Goal: Use online tool/utility: Utilize a website feature to perform a specific function

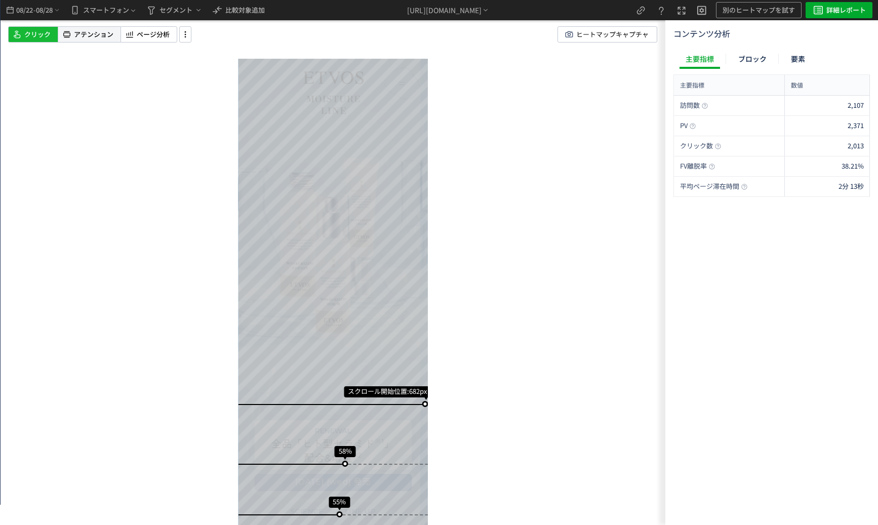
click at [91, 36] on span "アテンション" at bounding box center [93, 35] width 39 height 10
click at [22, 5] on span "08/22" at bounding box center [24, 10] width 17 height 20
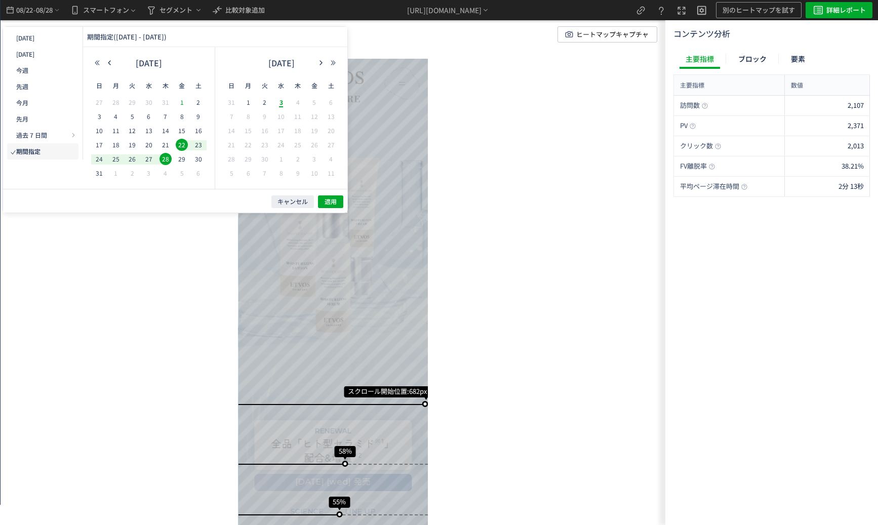
click at [104, 171] on span "31" at bounding box center [99, 173] width 12 height 12
click at [342, 203] on button "適用" at bounding box center [330, 201] width 25 height 13
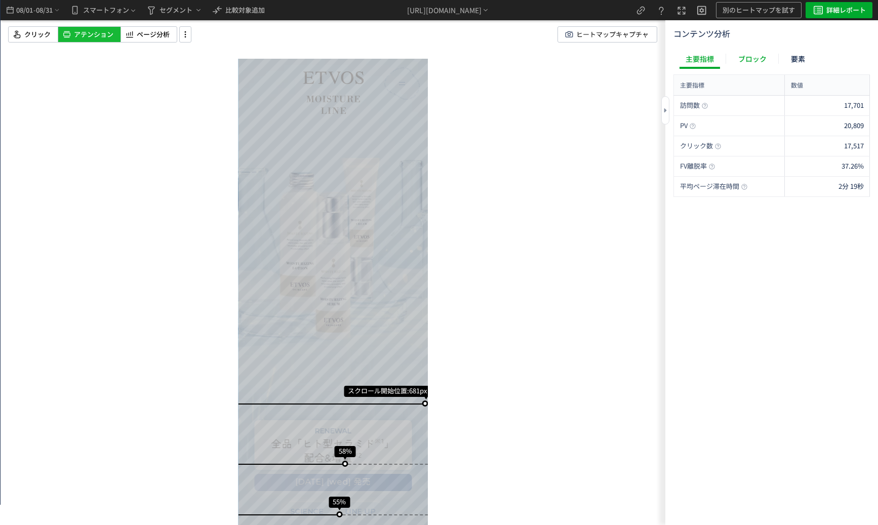
click at [761, 58] on div "ブロック" at bounding box center [752, 59] width 41 height 20
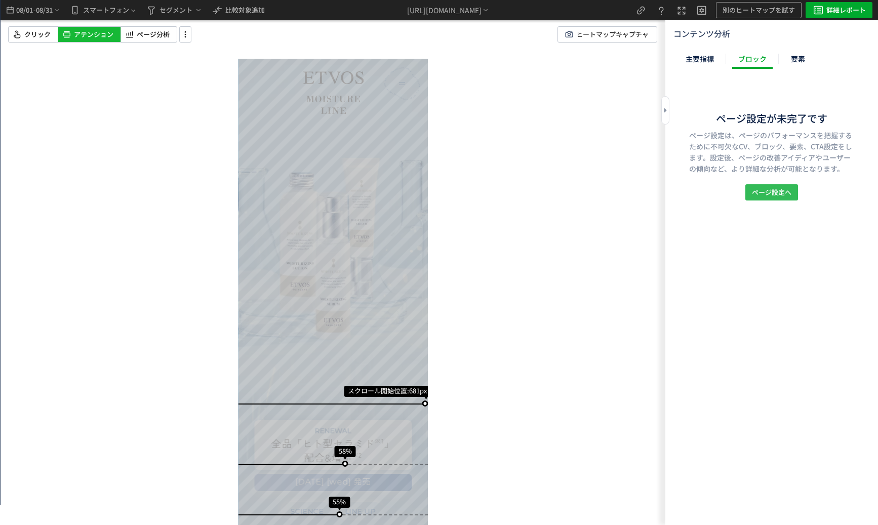
click at [782, 200] on button "ページ設定へ" at bounding box center [771, 192] width 53 height 16
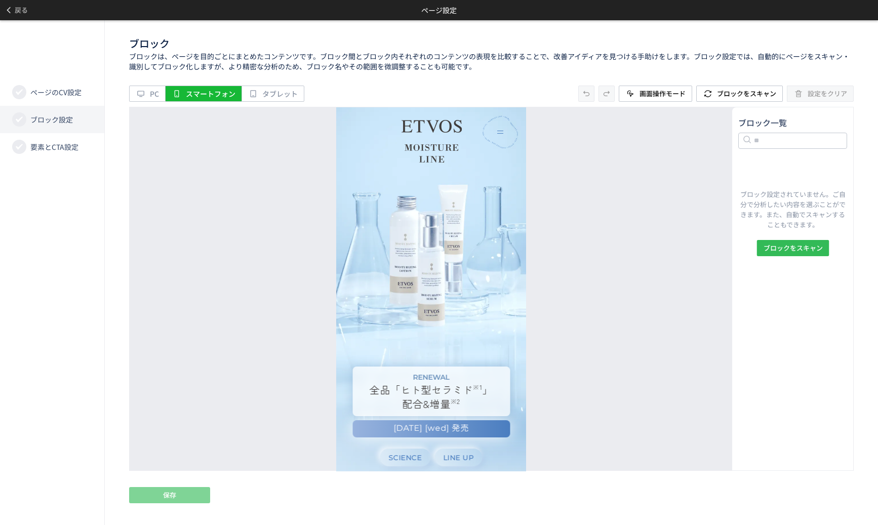
click at [802, 244] on span "ブロックをスキャン" at bounding box center [792, 248] width 59 height 16
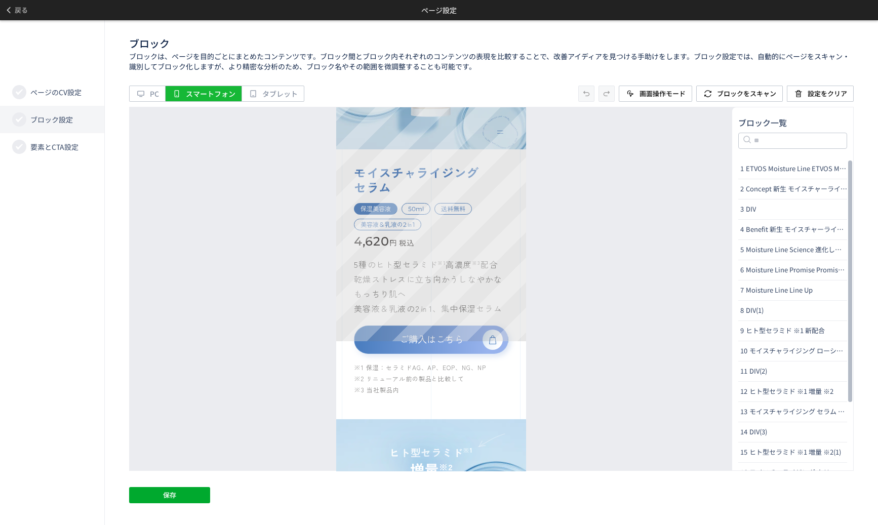
scroll to position [4967, 0]
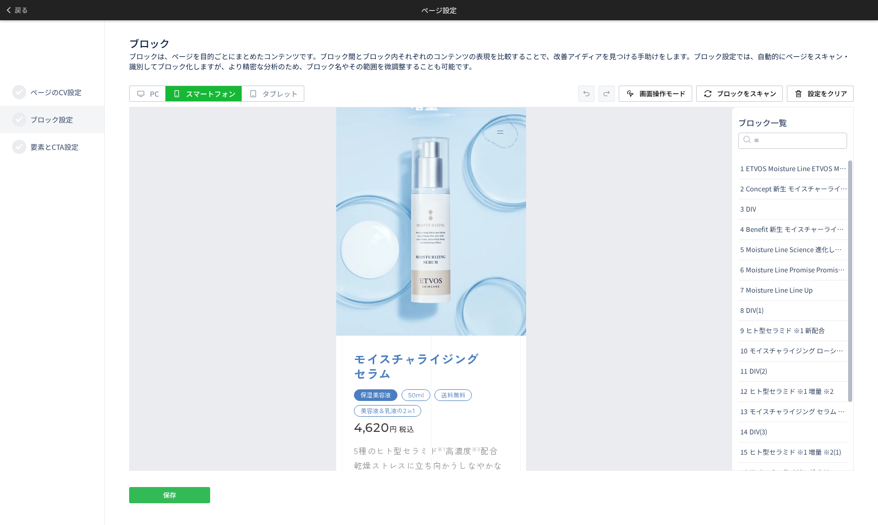
click at [192, 500] on button "保存" at bounding box center [169, 495] width 81 height 16
click at [63, 146] on span "要素とCTA設定" at bounding box center [54, 147] width 48 height 10
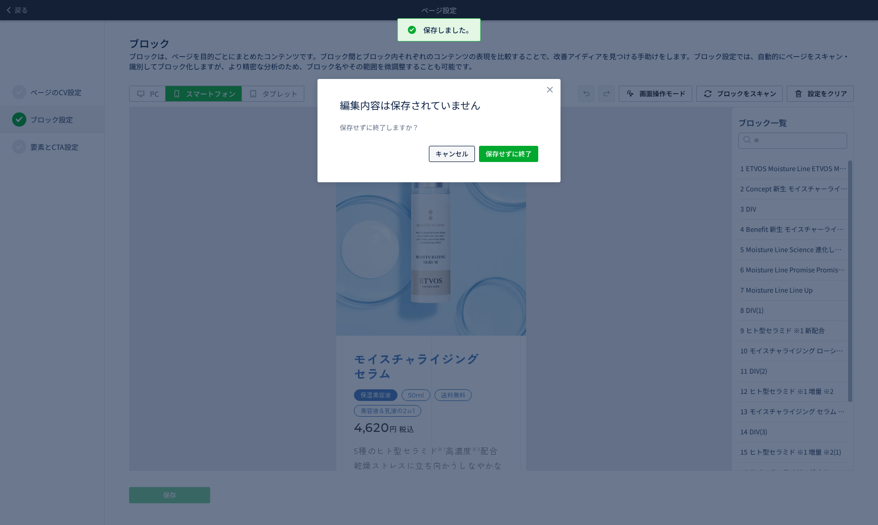
click at [436, 153] on span "キャンセル" at bounding box center [452, 154] width 33 height 16
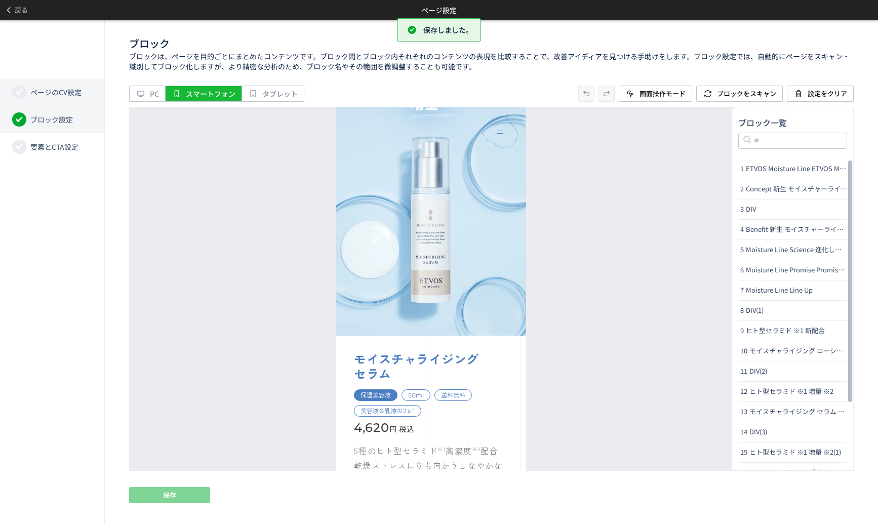
click at [59, 92] on span "ページのCV設定" at bounding box center [55, 92] width 51 height 10
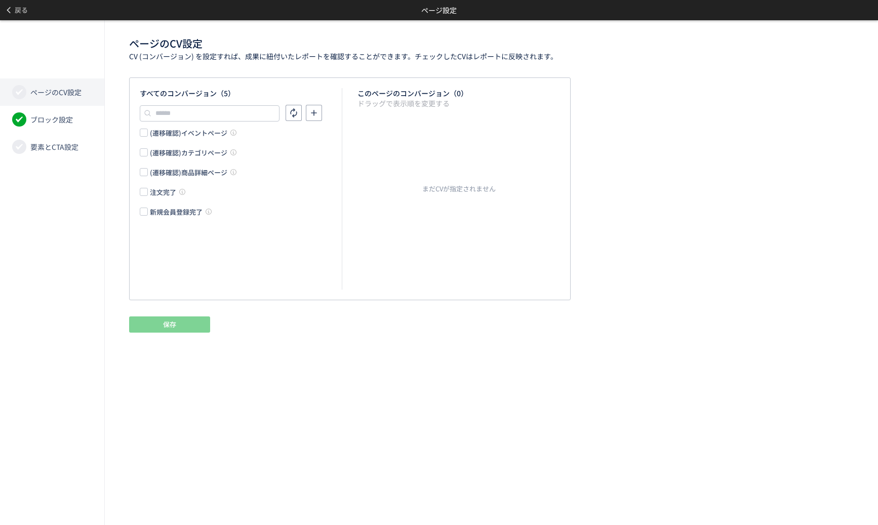
click at [168, 189] on div "注文完了" at bounding box center [163, 192] width 26 height 10
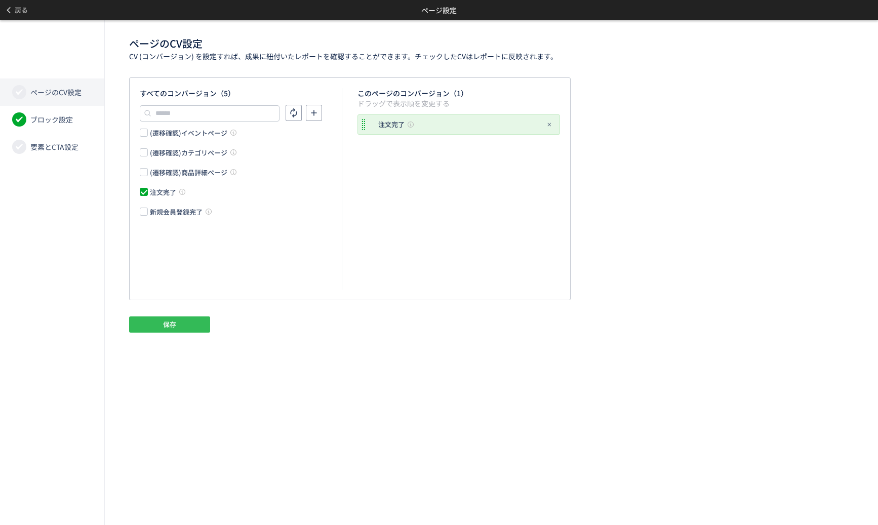
click at [190, 332] on button "保存" at bounding box center [169, 325] width 81 height 16
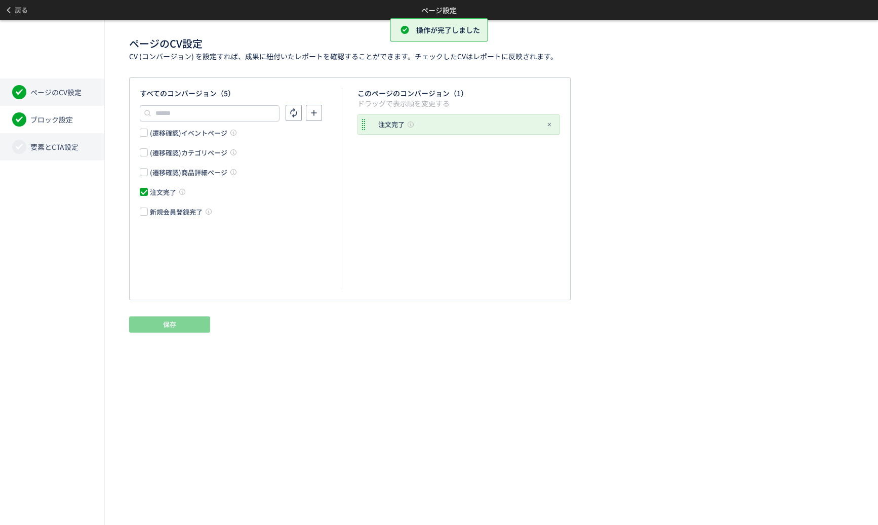
click at [62, 143] on span "要素とCTA設定" at bounding box center [54, 147] width 48 height 10
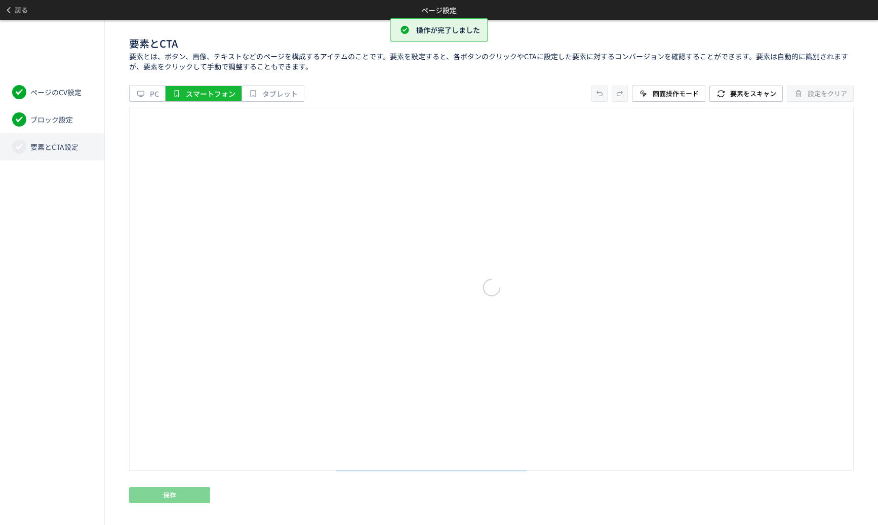
scroll to position [0, 0]
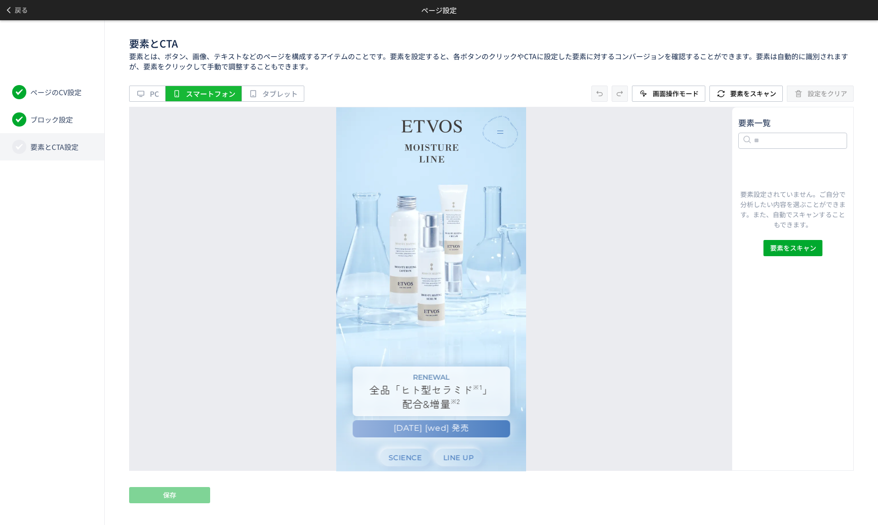
click at [798, 257] on div "要素設定されていません。ご自分で分析したい内容を選ぶことができます。また、自動でスキャンすることもできます。 要素をスキャン" at bounding box center [792, 315] width 109 height 312
click at [799, 252] on span "要素をスキャン" at bounding box center [793, 248] width 46 height 16
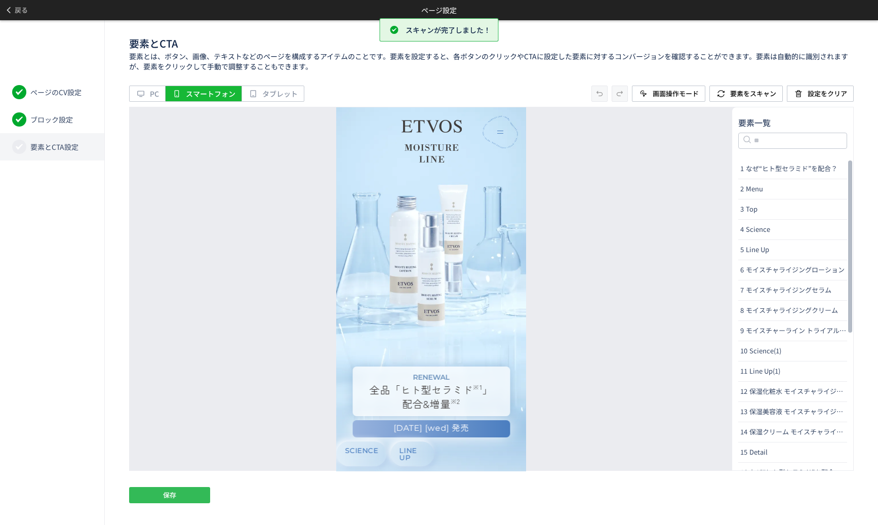
click at [187, 496] on button "保存" at bounding box center [169, 495] width 81 height 16
click at [24, 13] on span "戻る" at bounding box center [21, 10] width 13 height 16
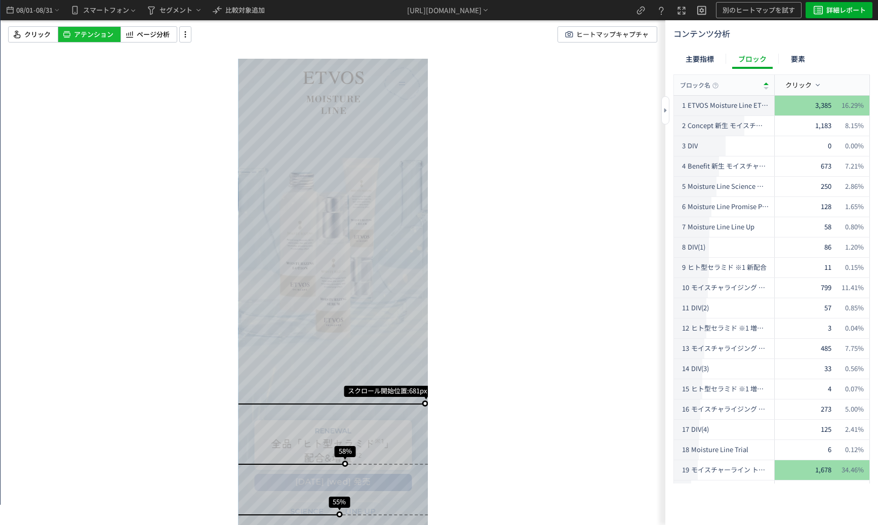
click at [700, 71] on div "主要指標 ブロック 要素 主要指標 数値 訪問数 17,701 PV 20,809 クリック数 17,517 FV離脱率 37.26% 平均ページ滞在時間 2…" at bounding box center [772, 269] width 196 height 440
click at [700, 67] on div "主要指標" at bounding box center [700, 59] width 41 height 20
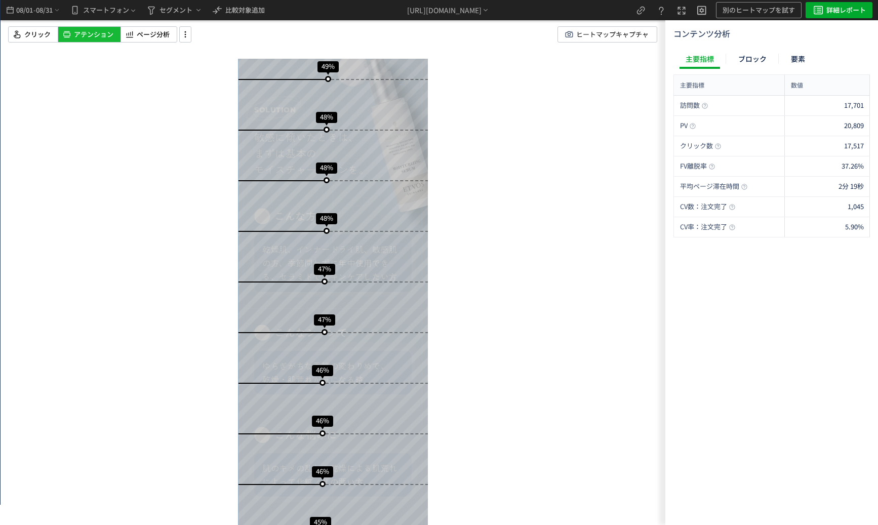
scroll to position [1013, 0]
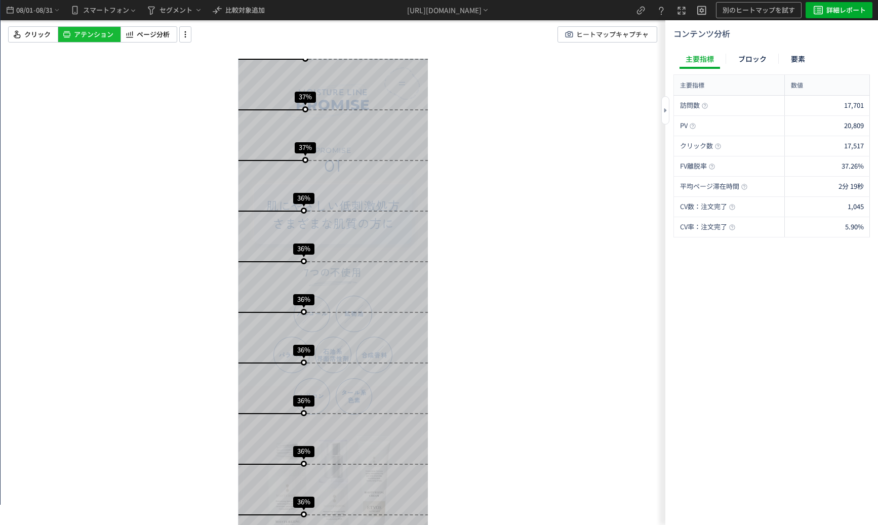
click at [800, 46] on div "コンテンツ分析 主要指標 ブロック 要素 主要指標 数値 訪問数 17,701 PV 20,809 クリック数 17,517 FV離脱率 37.26% 平均ペ…" at bounding box center [772, 272] width 196 height 489
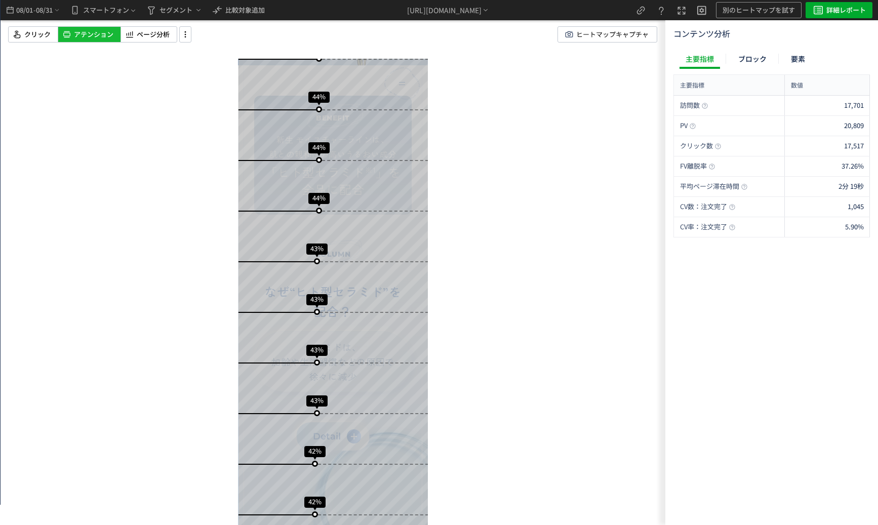
click at [570, 266] on div "スクロール開始位置:681px スクロール到達率 58% スクロール到達率 55% スクロール到達率 54% スクロール到達率 53% スクロール到達率 53…" at bounding box center [333, 262] width 665 height 525
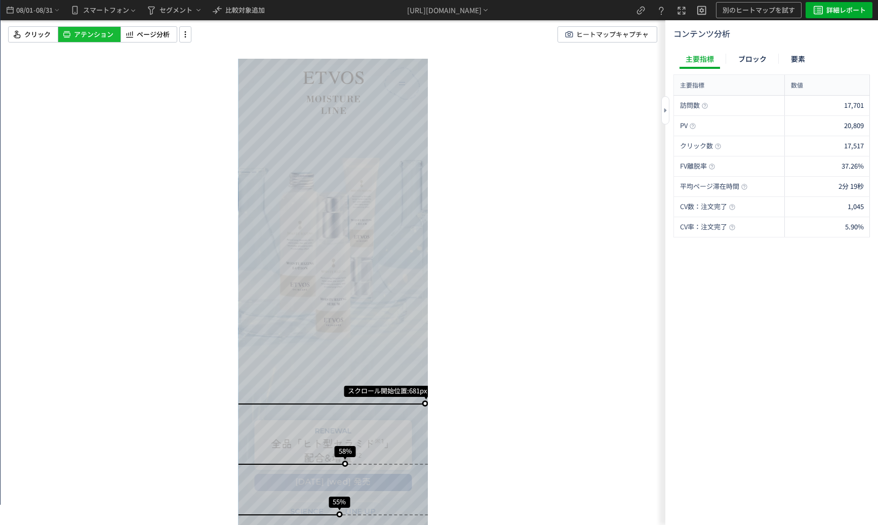
click at [818, 341] on div "訪問数 17,701 PV 20,809 クリック数 17,517 FV離脱率 37.26% 平均ページ滞在時間 2分 19秒 CV数：注文完了 1,045 …" at bounding box center [772, 308] width 196 height 425
